Goal: Task Accomplishment & Management: Manage account settings

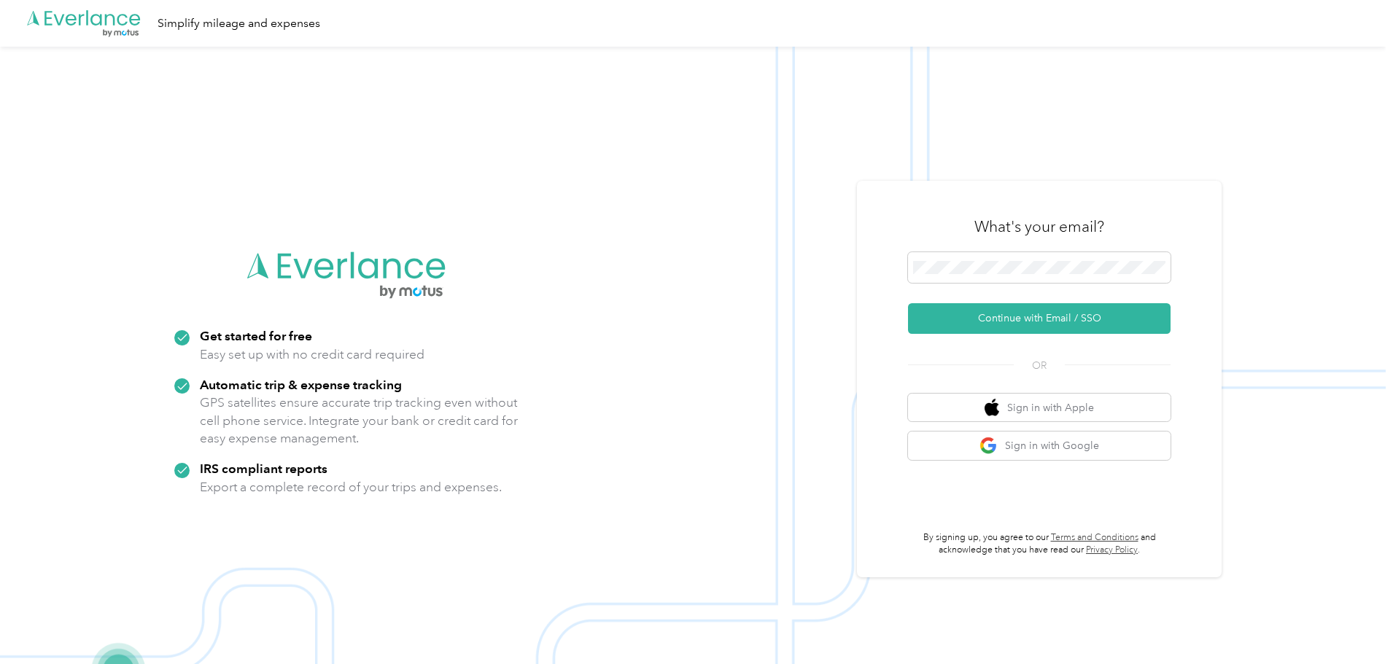
click at [724, 489] on img at bounding box center [693, 379] width 1386 height 664
click at [1033, 320] on button "Continue with Email / SSO" at bounding box center [1039, 318] width 263 height 31
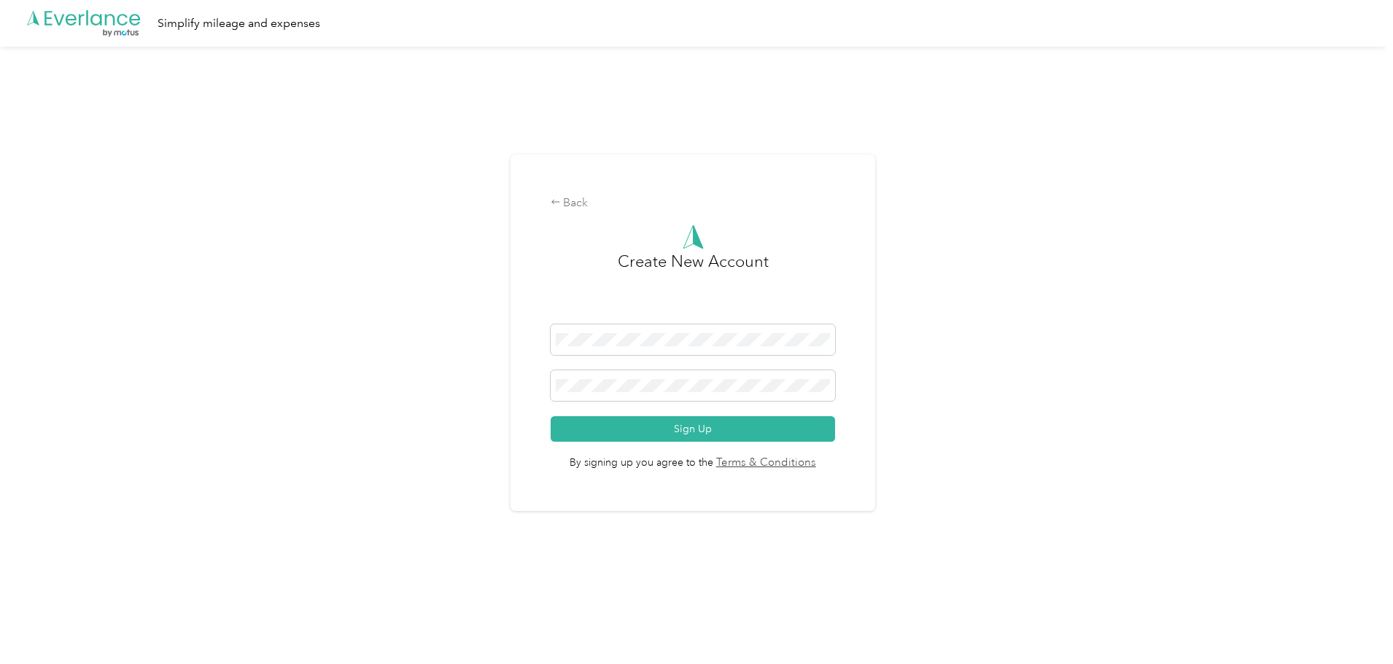
click at [1093, 247] on div "Back Create New Account Sign Up By signing up you agree to the Terms & Conditio…" at bounding box center [693, 339] width 1386 height 585
